Goal: Navigation & Orientation: Find specific page/section

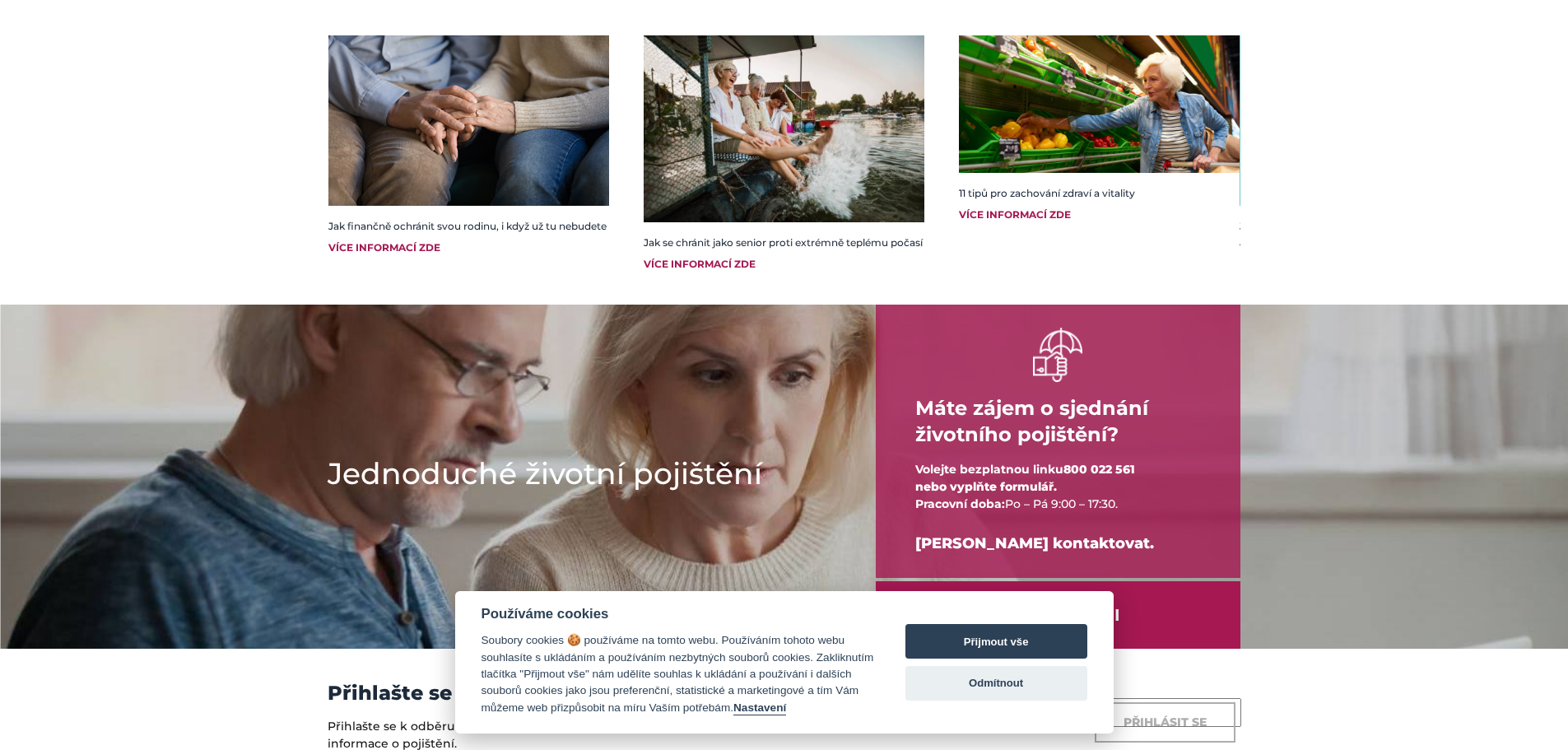
scroll to position [2162, 0]
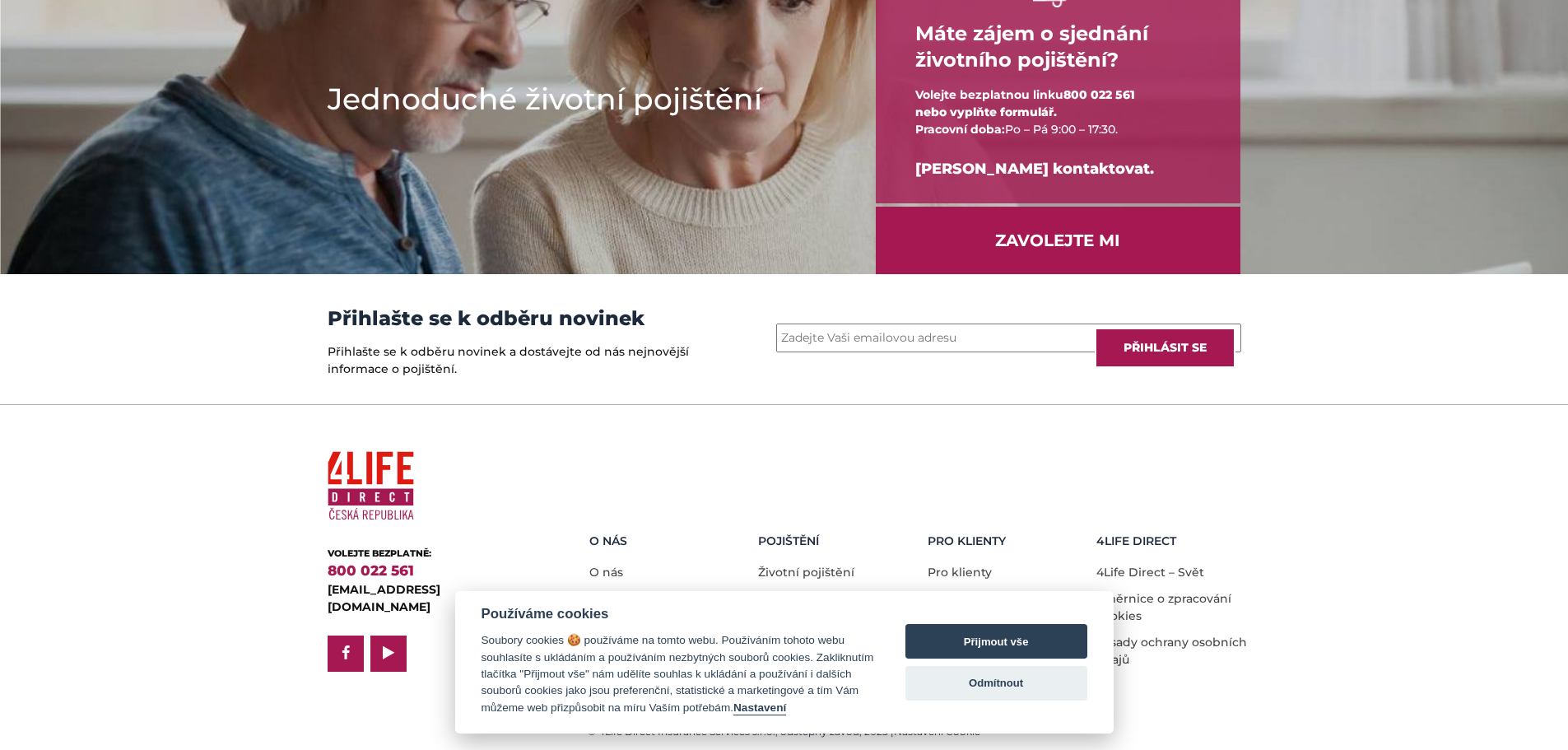
drag, startPoint x: 1104, startPoint y: 497, endPoint x: 1092, endPoint y: 522, distance: 27.7
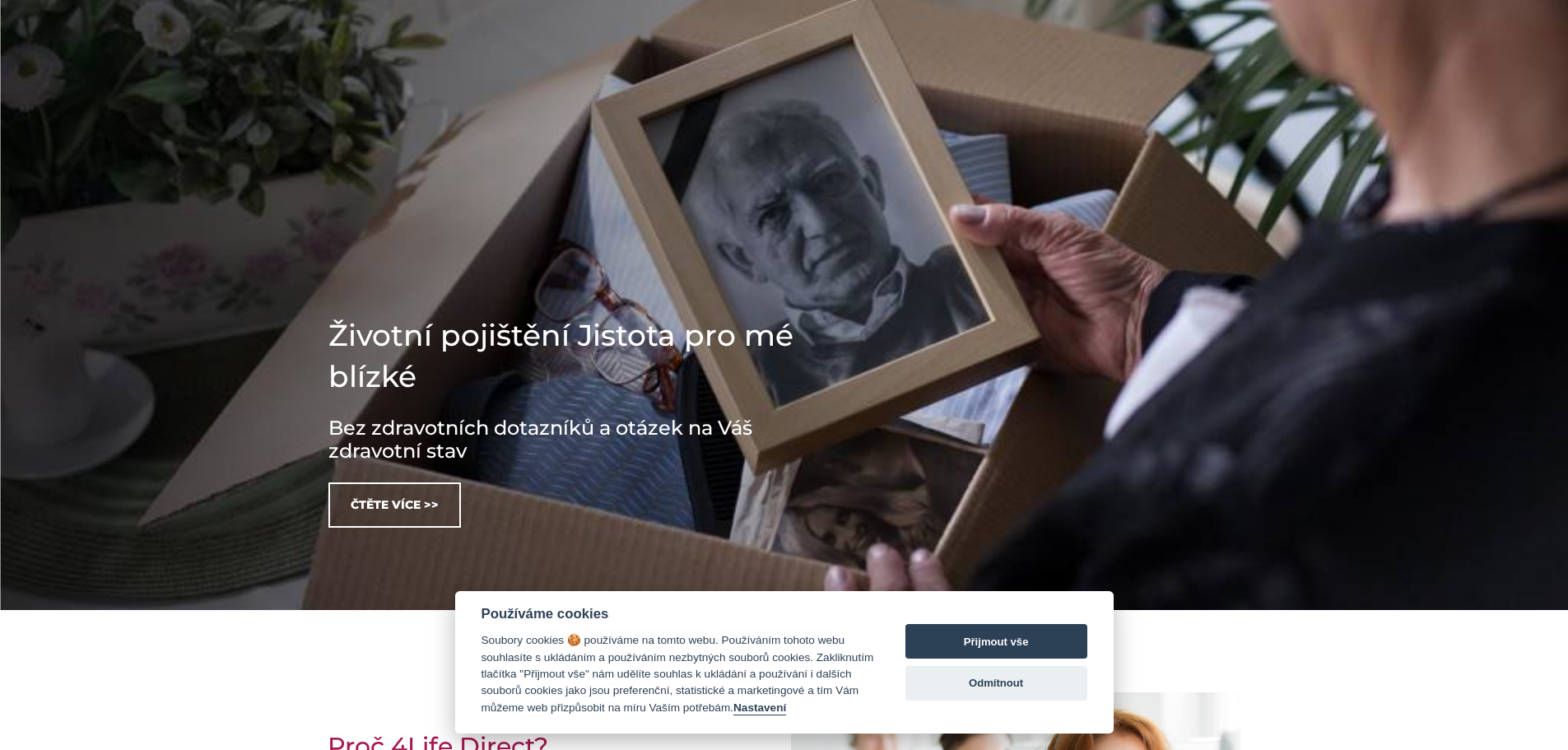
scroll to position [0, 0]
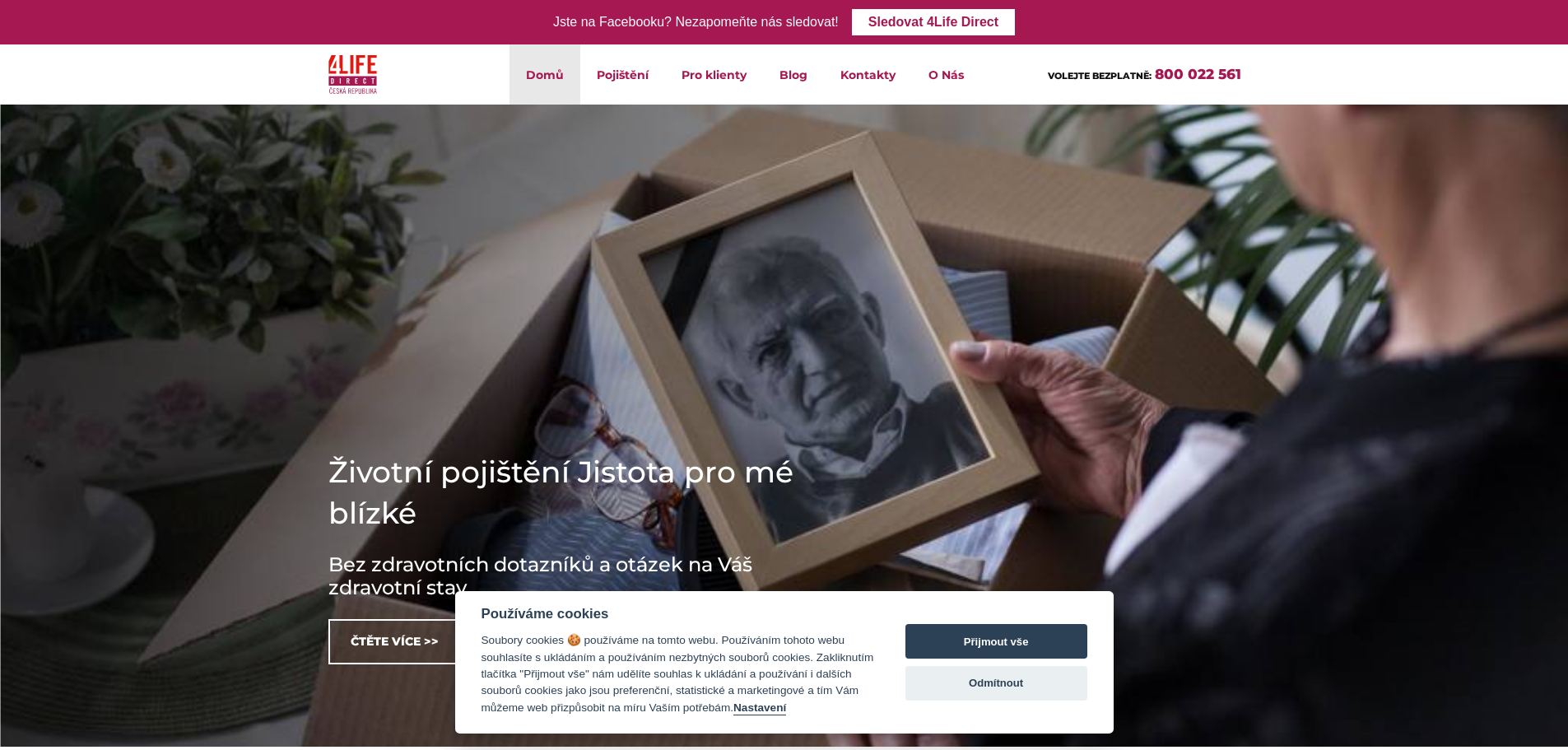
drag, startPoint x: 1314, startPoint y: 440, endPoint x: 1317, endPoint y: 255, distance: 185.0
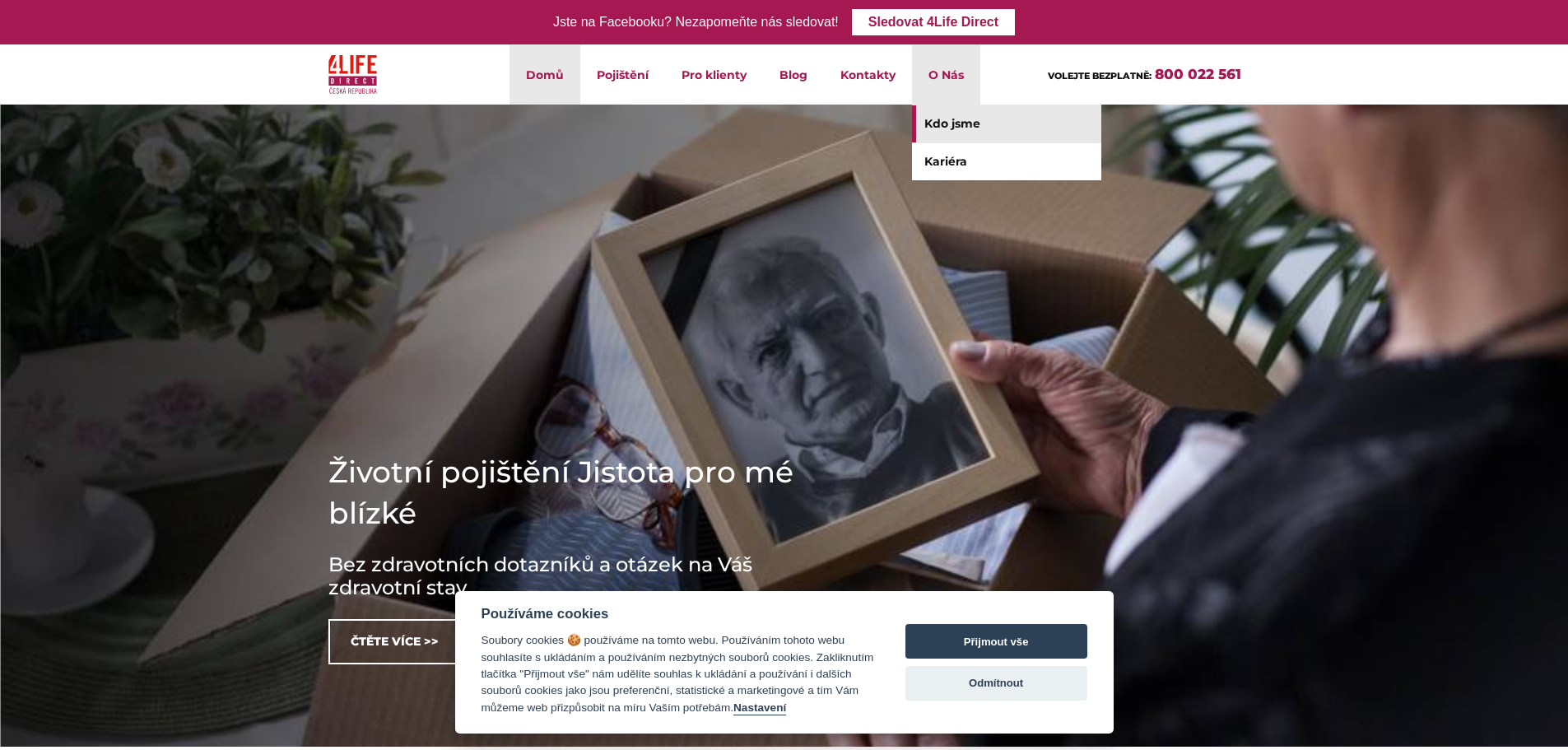
click at [948, 130] on link "Kdo jsme" at bounding box center [1006, 123] width 189 height 37
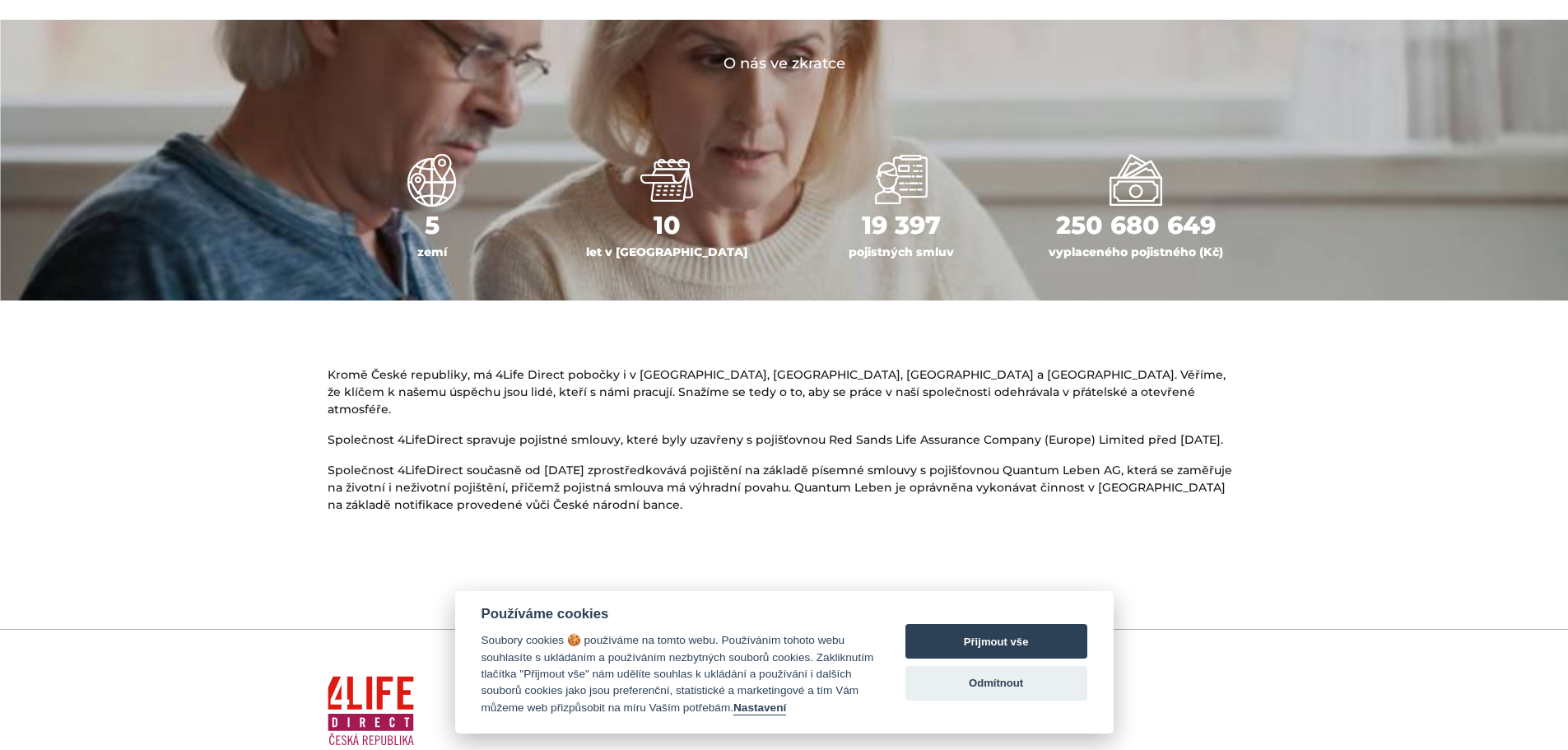
scroll to position [741, 0]
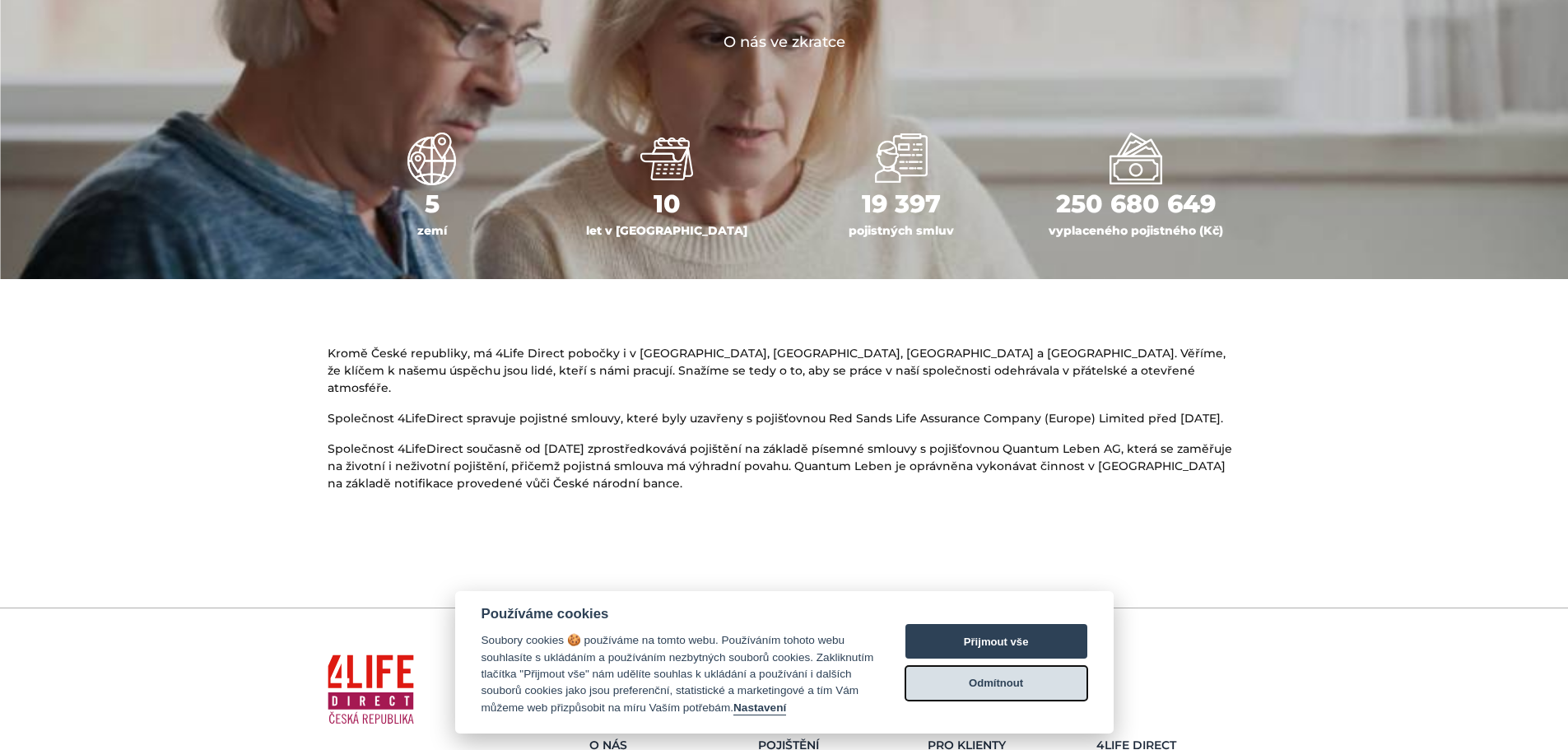
click at [1038, 693] on button "Odmítnout" at bounding box center [996, 684] width 182 height 34
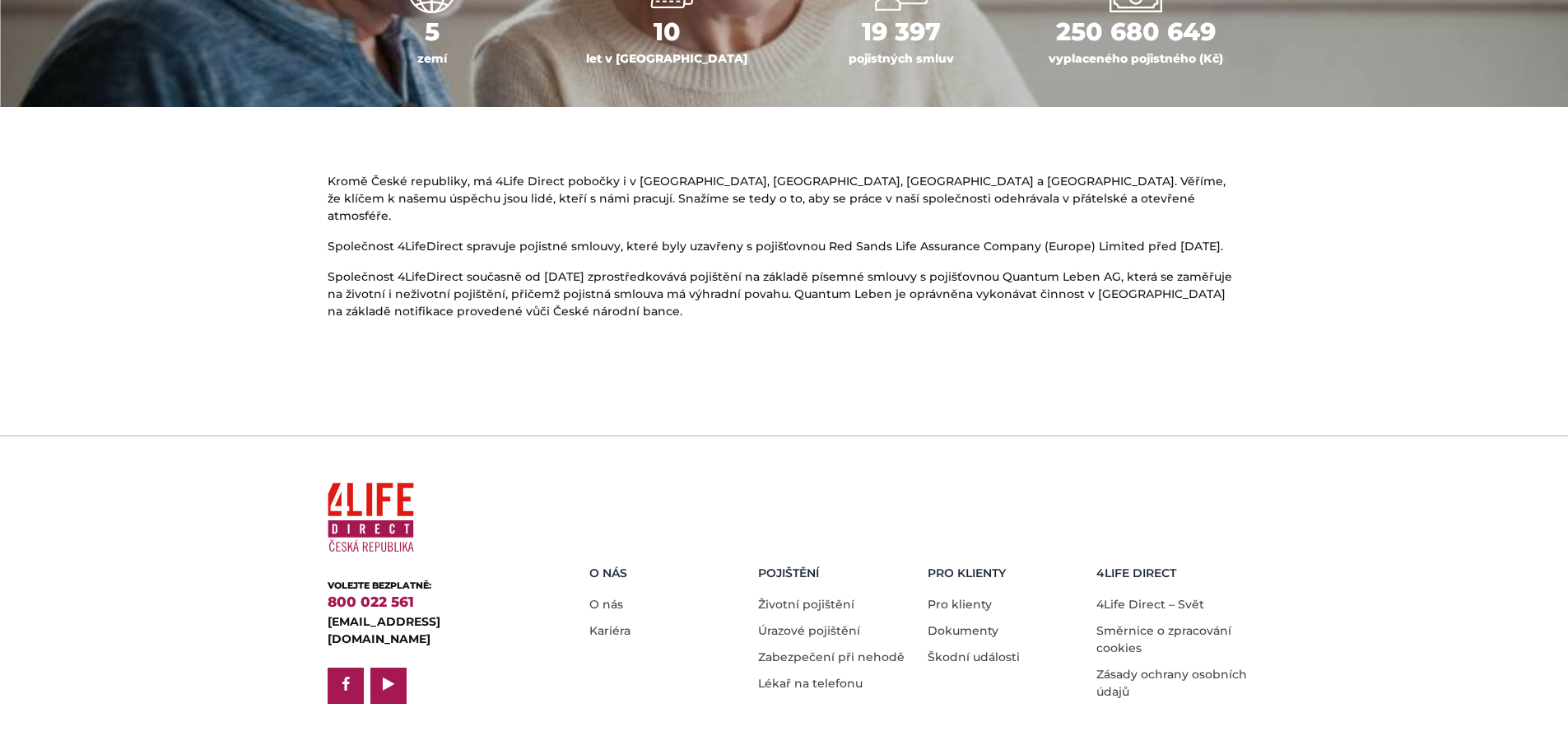
scroll to position [288, 0]
